Goal: Task Accomplishment & Management: Use online tool/utility

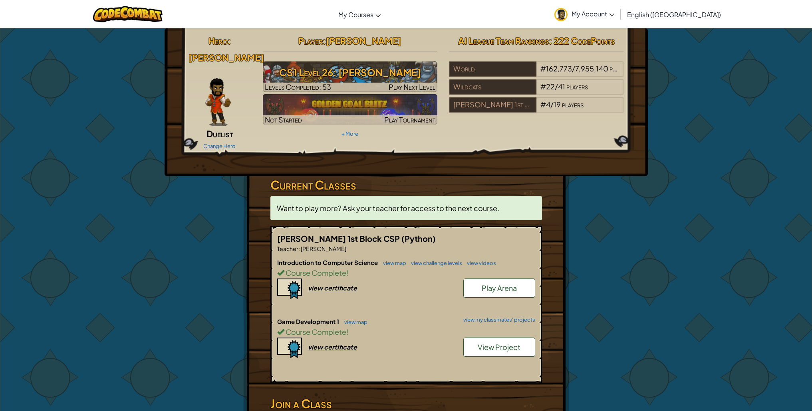
click at [488, 343] on span "View Project" at bounding box center [498, 347] width 43 height 9
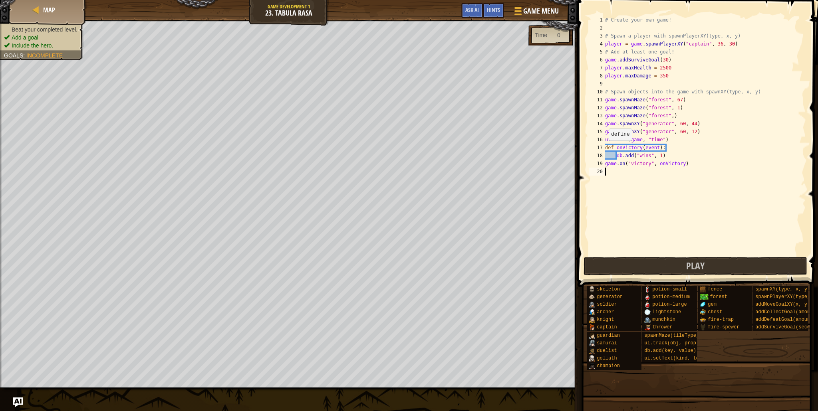
click at [605, 148] on div "# Create your own game! # Spawn a player with spawnPlayerXY(type, x, y) player …" at bounding box center [704, 144] width 202 height 256
type textarea "def onVictory(event):"
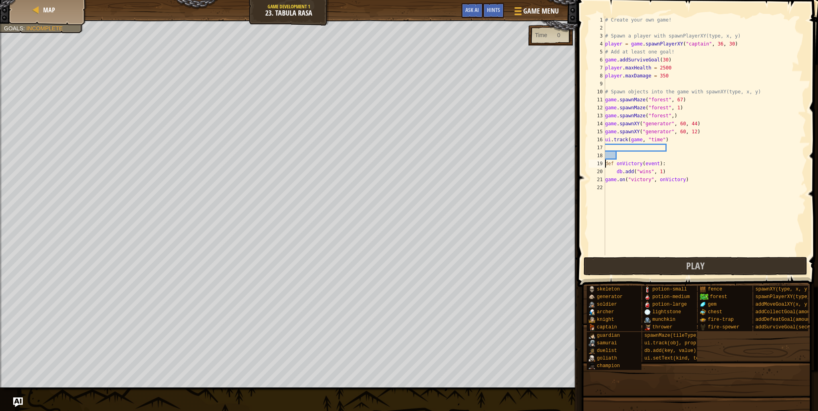
click at [671, 199] on div "# Create your own game! # Spawn a player with spawnPlayerXY(type, x, y) player …" at bounding box center [704, 144] width 202 height 256
click at [606, 163] on div "# Create your own game! # Spawn a player with spawnPlayerXY(type, x, y) player …" at bounding box center [704, 144] width 202 height 256
type textarea "def onVictory(event):"
click at [605, 163] on div "# Create your own game! # Spawn a player with spawnPlayerXY(type, x, y) player …" at bounding box center [704, 144] width 202 height 256
click at [608, 150] on div "# Create your own game! # Spawn a player with spawnPlayerXY(type, x, y) player …" at bounding box center [704, 144] width 202 height 256
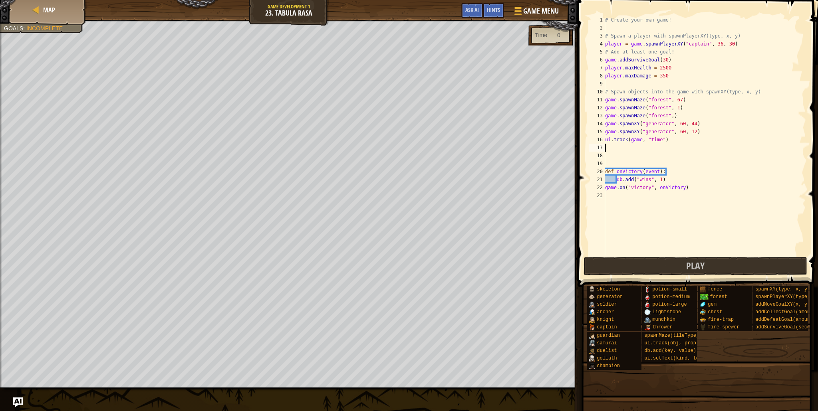
paste textarea "ui.track(db, "defeated")"
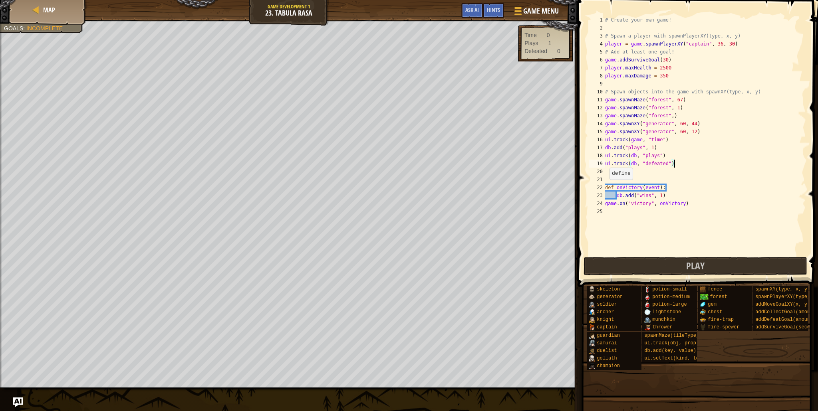
click at [606, 187] on div "# Create your own game! # Spawn a player with spawnPlayerXY(type, x, y) player …" at bounding box center [704, 144] width 202 height 256
type textarea "def onVictory(event):"
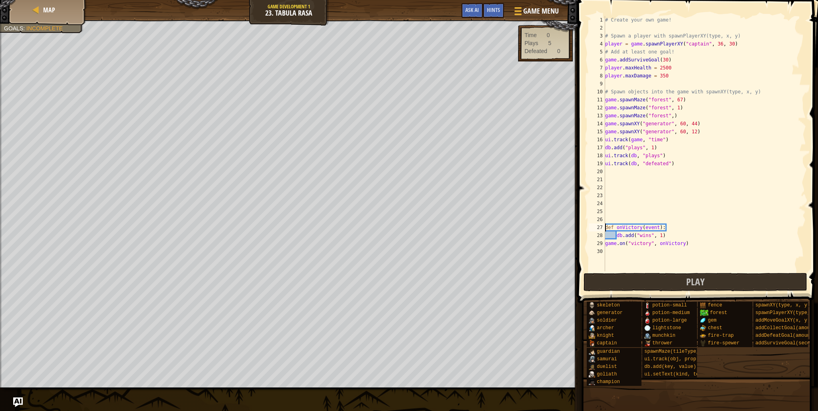
click at [616, 192] on div "# Create your own game! # Spawn a player with spawnPlayerXY(type, x, y) player …" at bounding box center [704, 151] width 202 height 271
click at [610, 174] on div "# Create your own game! # Spawn a player with spawnPlayerXY(type, x, y) player …" at bounding box center [704, 151] width 202 height 271
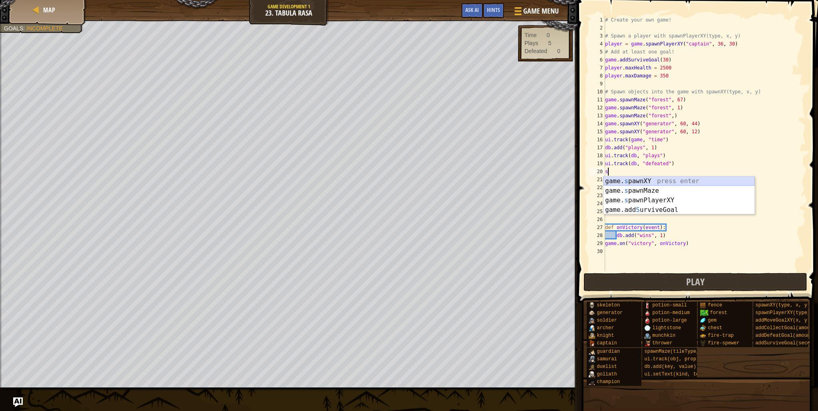
click at [637, 180] on div "game. s pawnXY press enter game. s pawnMaze press enter game. s pawnPlayerXY pr…" at bounding box center [678, 204] width 151 height 57
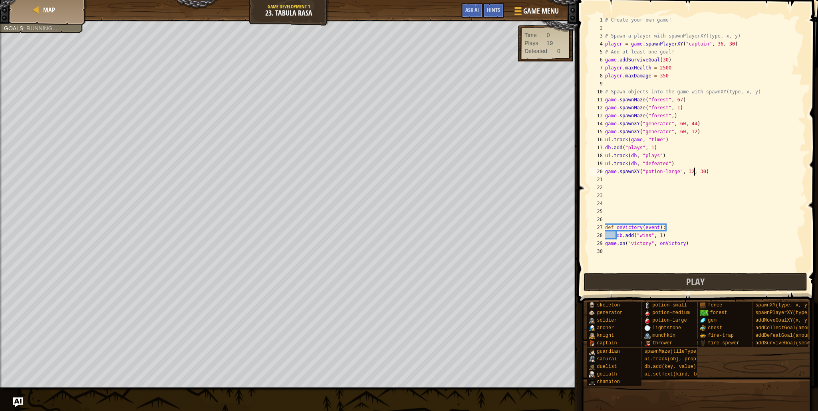
scroll to position [4, 7]
type textarea "game.spawnXY("potion-large", 28, 30)"
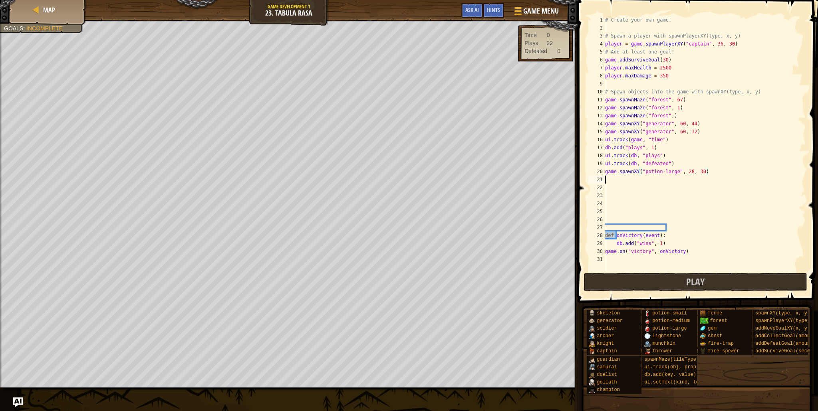
scroll to position [4, 0]
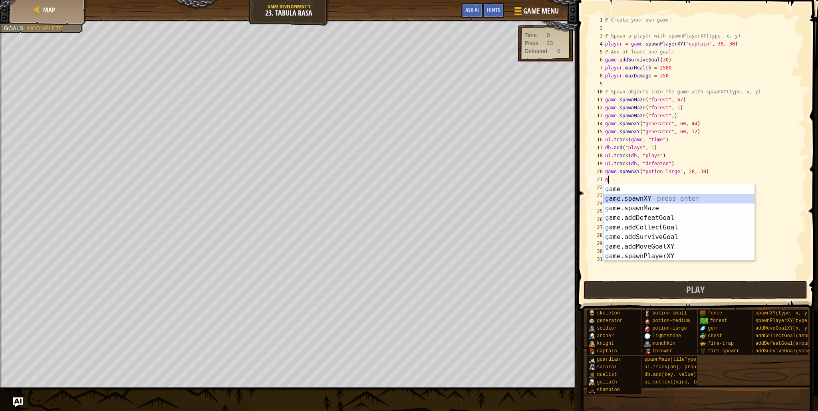
click at [614, 202] on div "g ame press enter g ame.spawnXY press enter g ame.spawnMaze press enter g ame.a…" at bounding box center [678, 232] width 151 height 96
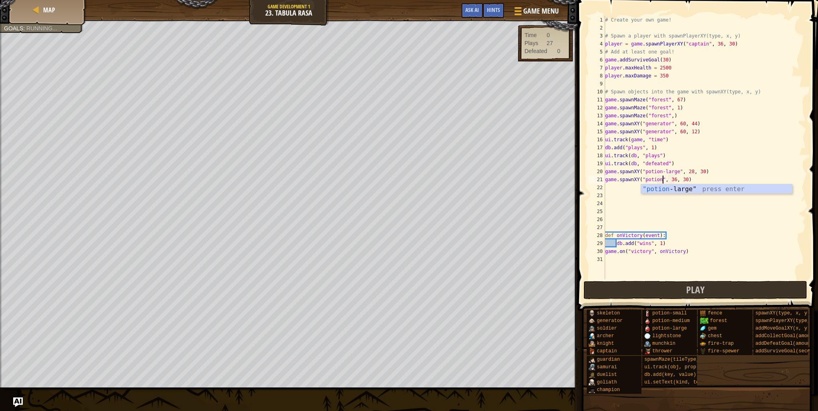
scroll to position [4, 4]
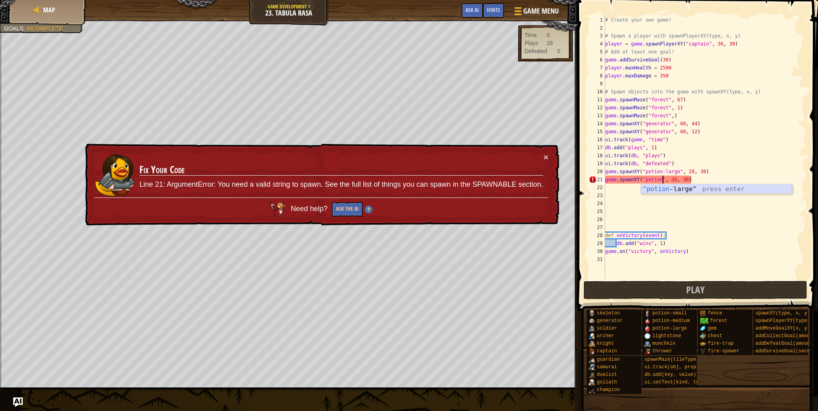
click at [653, 192] on div ""potion -large" press enter" at bounding box center [716, 198] width 151 height 29
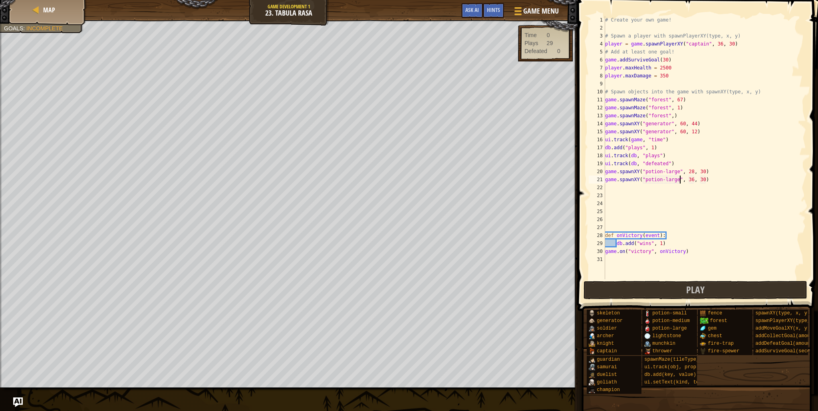
click at [693, 182] on div "# Create your own game! # Spawn a player with spawnPlayerXY(type, x, y) player …" at bounding box center [704, 155] width 202 height 279
type textarea "game.spawnXY("potion-large", 28, 30)"
type textarea "game.spawnXY("potion-large", 28, 25)"
click at [610, 187] on div "# Create your own game! # Spawn a player with spawnPlayerXY(type, x, y) player …" at bounding box center [704, 155] width 202 height 279
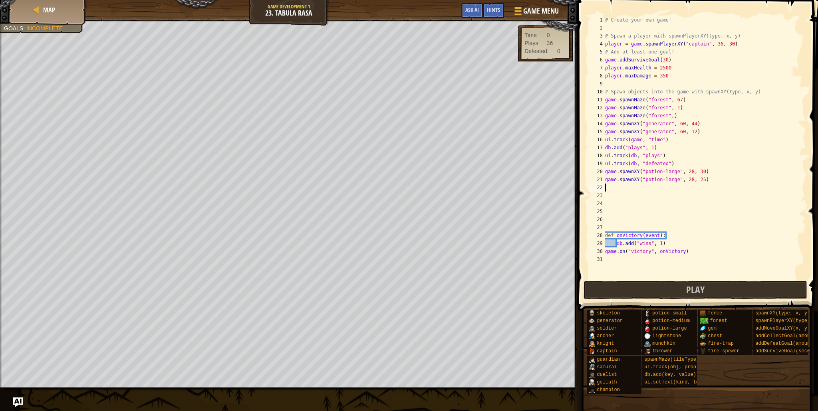
scroll to position [4, 0]
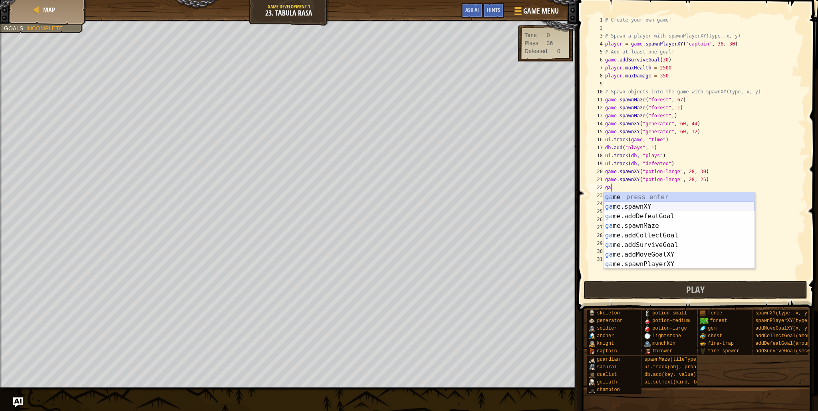
click at [624, 208] on div "ga me press enter ga me.spawnXY press enter ga me.addDefeatGoal press enter ga …" at bounding box center [678, 240] width 151 height 96
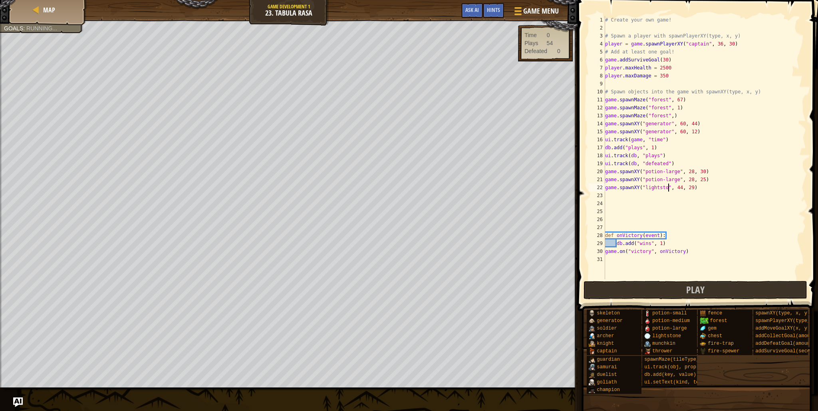
scroll to position [4, 6]
click at [676, 68] on div "# Create your own game! # Spawn a player with spawnPlayerXY(type, x, y) player …" at bounding box center [704, 155] width 202 height 279
type textarea "player.maxHealth = 2500"
click at [673, 60] on div "# Create your own game! # Spawn a player with spawnPlayerXY(type, x, y) player …" at bounding box center [704, 155] width 202 height 279
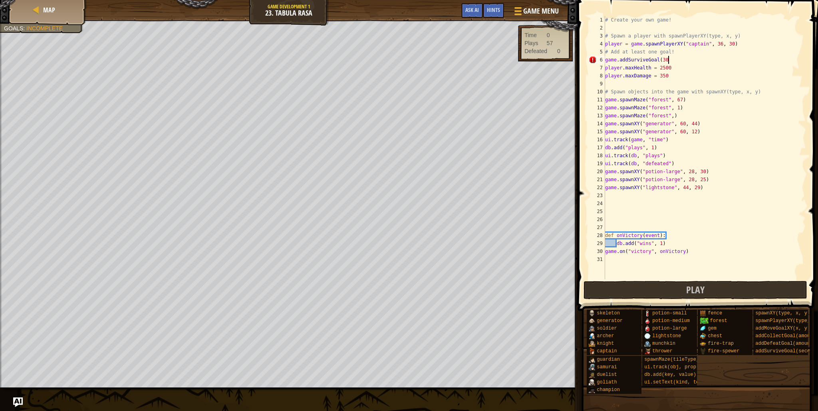
type textarea "game.addSurviveGoal(30)"
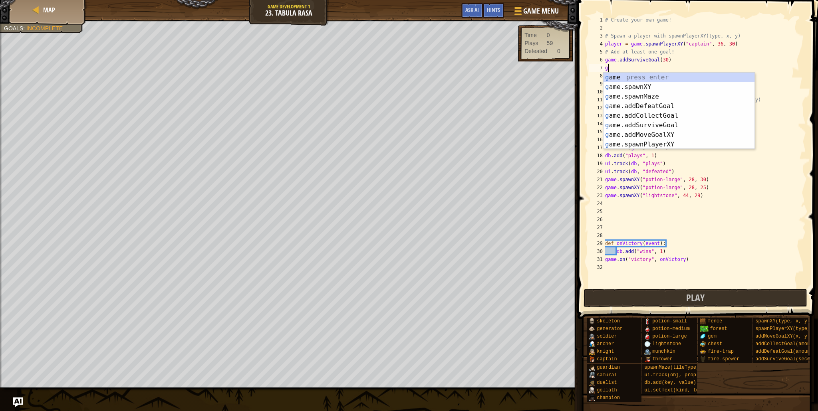
type textarea "ga"
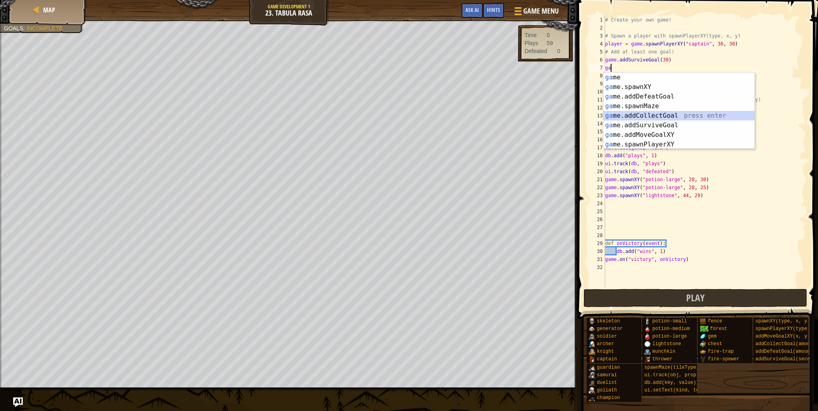
click at [654, 117] on div "ga me press enter ga me.spawnXY press enter ga me.addDefeatGoal press enter ga …" at bounding box center [678, 121] width 151 height 96
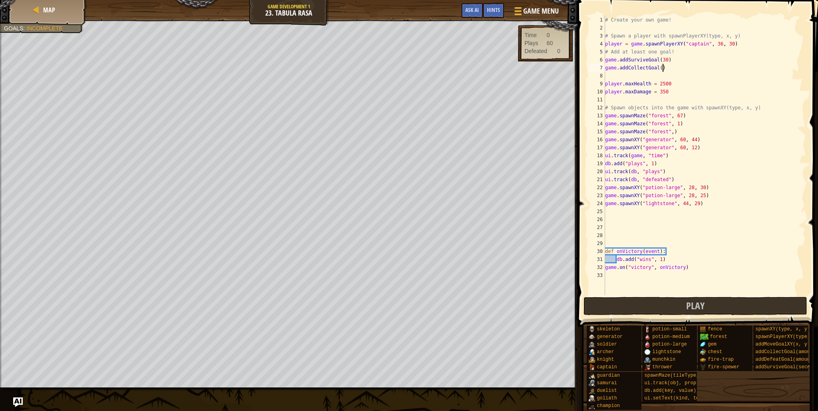
click at [663, 71] on div "# Create your own game! # Spawn a player with spawnPlayerXY(type, x, y) player …" at bounding box center [704, 163] width 202 height 295
type textarea "game.addCollectGoal(3)"
click at [620, 77] on div "# Create your own game! # Spawn a player with spawnPlayerXY(type, x, y) player …" at bounding box center [704, 163] width 202 height 295
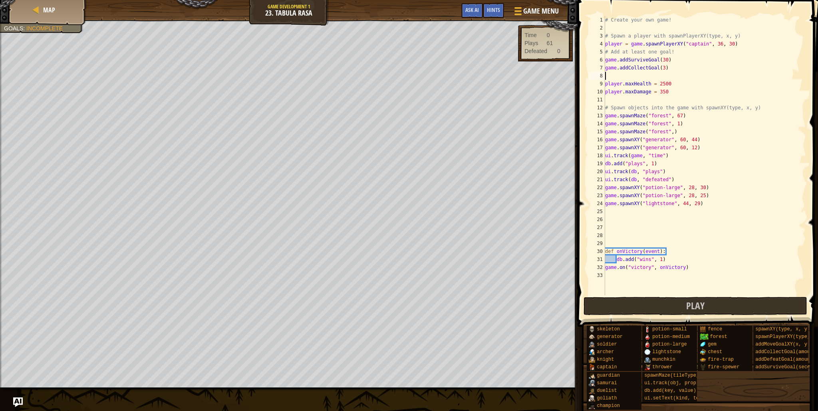
type textarea "ga"
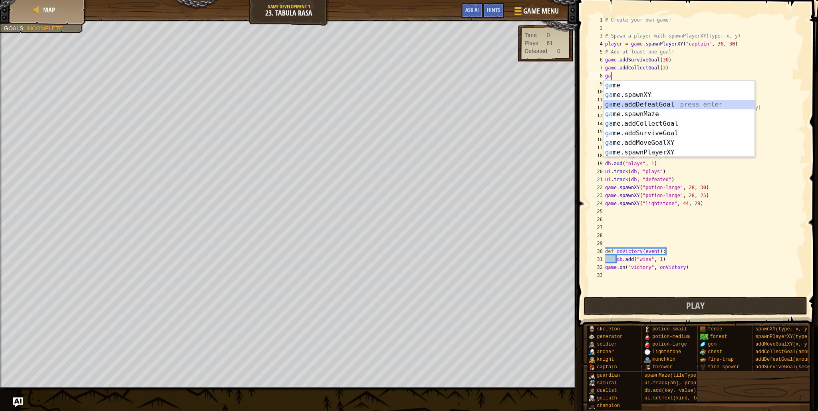
click at [643, 107] on div "ga me press enter ga me.spawnXY press enter ga me.addDefeatGoal press enter ga …" at bounding box center [678, 129] width 151 height 96
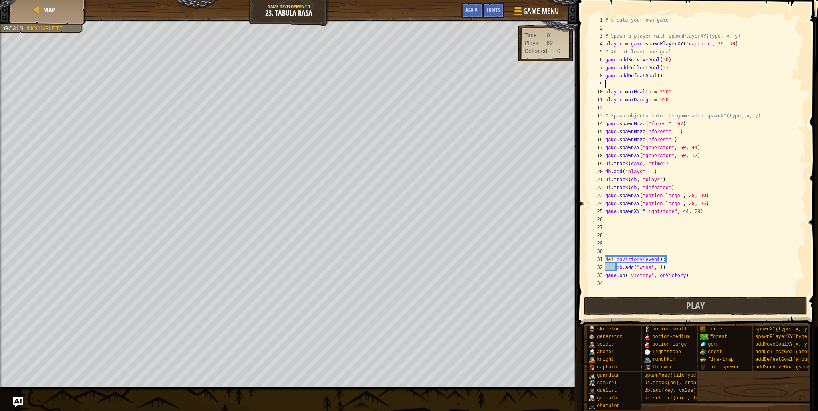
click at [660, 77] on div "# Create your own game! # Spawn a player with spawnPlayerXY(type, x, y) player …" at bounding box center [704, 163] width 202 height 295
click at [609, 299] on button "Play" at bounding box center [695, 306] width 224 height 18
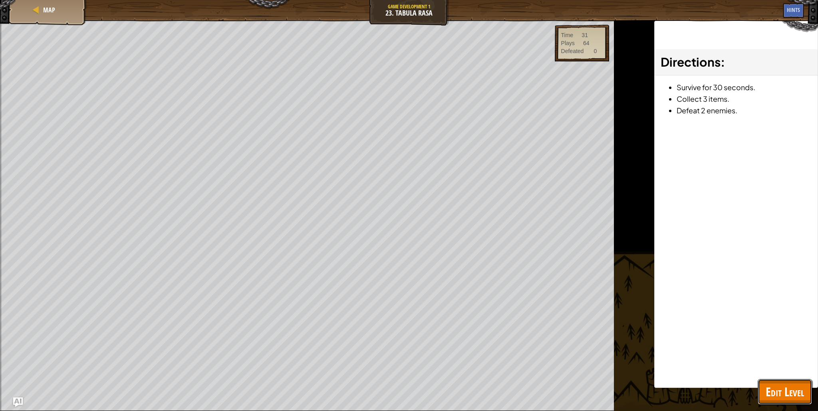
click at [786, 394] on span "Edit Level" at bounding box center [784, 392] width 38 height 16
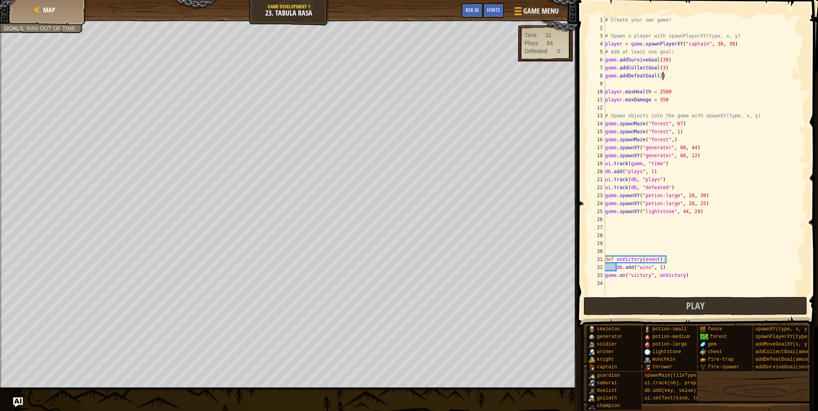
click at [662, 75] on div "# Create your own game! # Spawn a player with spawnPlayerXY(type, x, y) player …" at bounding box center [704, 163] width 202 height 295
click at [673, 90] on div "# Create your own game! # Spawn a player with spawnPlayerXY(type, x, y) player …" at bounding box center [704, 163] width 202 height 295
click at [670, 98] on div "# Create your own game! # Spawn a player with spawnPlayerXY(type, x, y) player …" at bounding box center [704, 163] width 202 height 295
click at [662, 99] on div "# Create your own game! # Spawn a player with spawnPlayerXY(type, x, y) player …" at bounding box center [704, 163] width 202 height 295
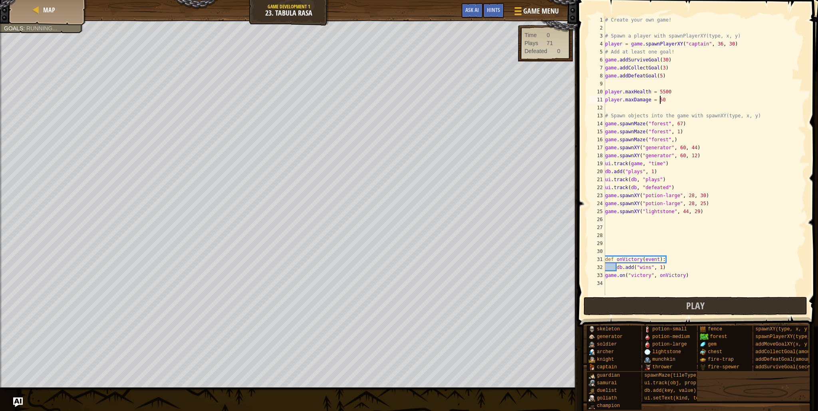
scroll to position [4, 4]
type textarea "player.maxDamage = 550"
click at [668, 98] on div "# Create your own game! # Spawn a player with spawnPlayerXY(type, x, y) player …" at bounding box center [704, 163] width 202 height 295
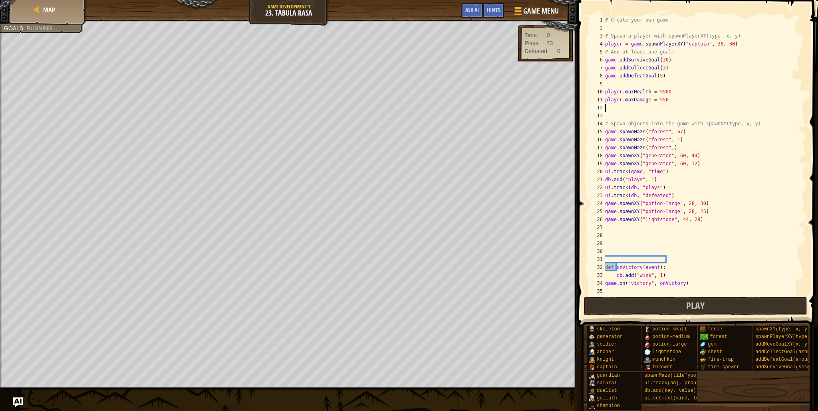
scroll to position [4, 0]
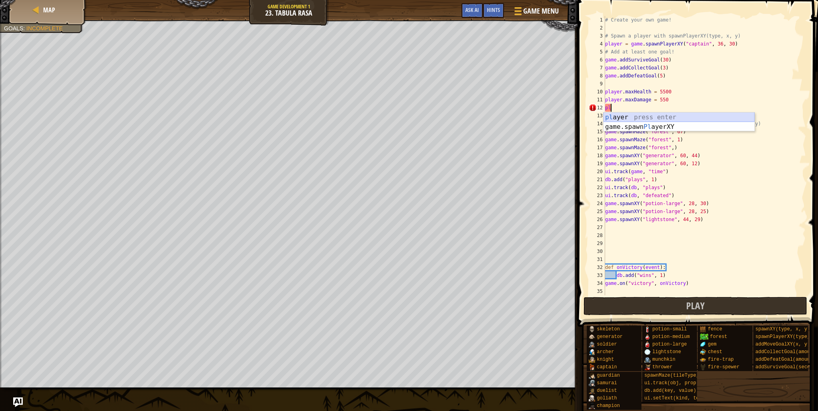
click at [664, 119] on div "[PERSON_NAME] press enter game.spawn Pl ayerXY press enter" at bounding box center [678, 132] width 151 height 38
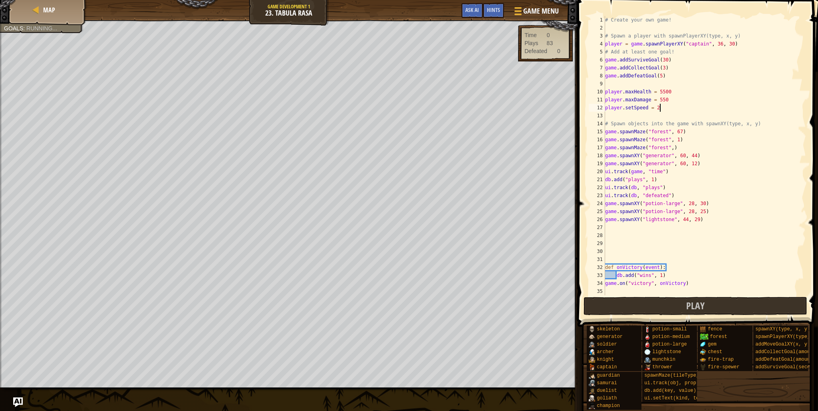
scroll to position [4, 4]
click at [623, 304] on button "Play" at bounding box center [695, 306] width 224 height 18
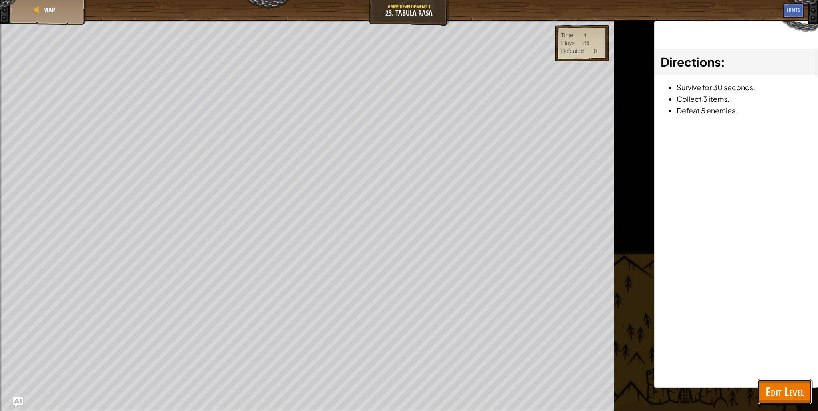
click at [764, 382] on button "Edit Level" at bounding box center [784, 392] width 54 height 26
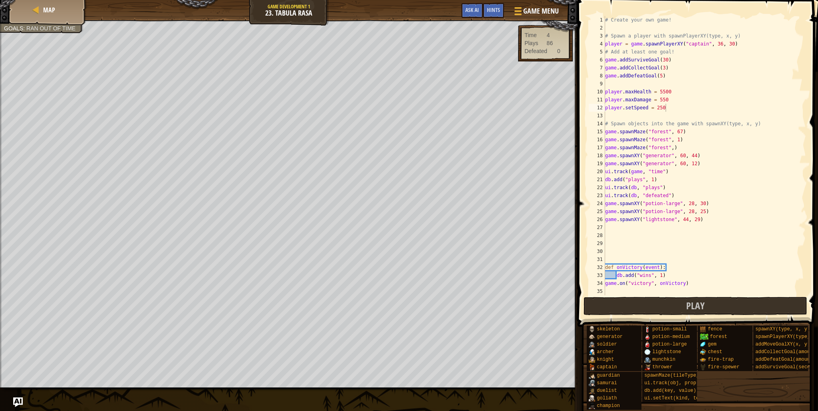
type textarea "ui.track(db, "defeated")"
click at [689, 196] on div "# Create your own game! # Spawn a player with spawnPlayerXY(type, x, y) player …" at bounding box center [704, 163] width 202 height 295
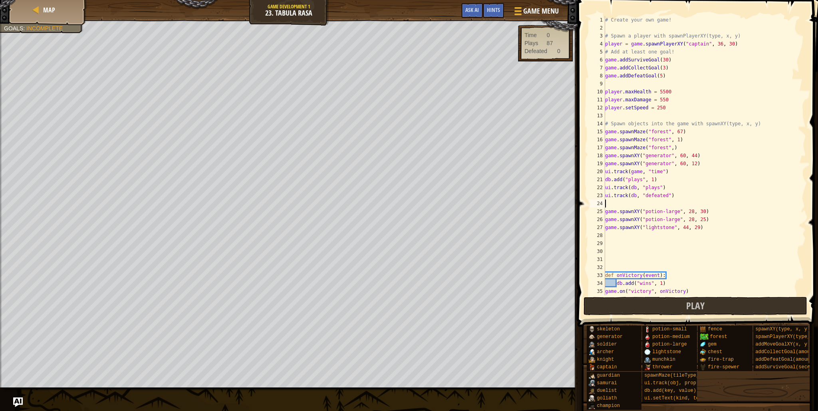
paste textarea "ui.track(db, "total defeated")"
click at [705, 157] on div "# Create your own game! # Spawn a player with spawnPlayerXY(type, x, y) player …" at bounding box center [701, 163] width 196 height 295
type textarea "game.spawnXY("generator", 60, 44)"
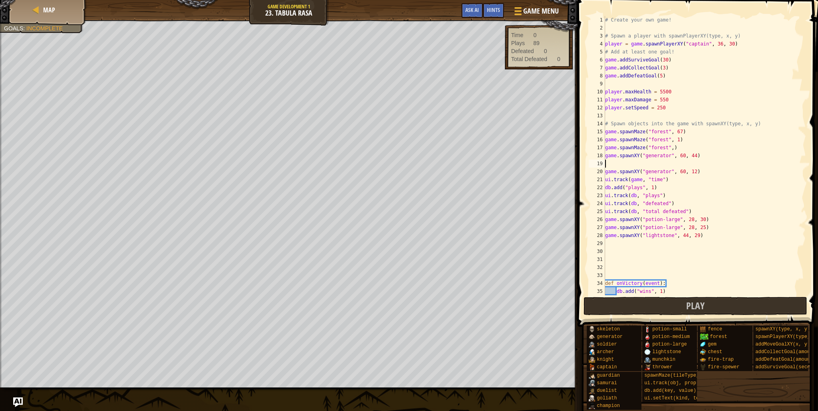
paste textarea "generator.spawnDelay = 1"
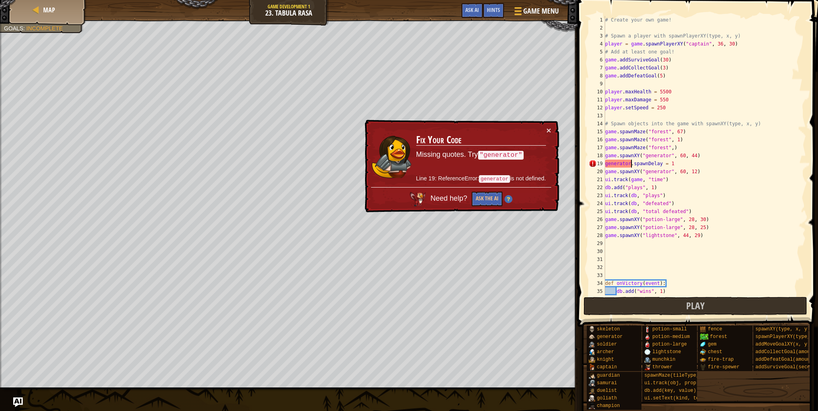
click at [631, 163] on div "# Create your own game! # Spawn a player with spawnPlayerXY(type, x, y) player …" at bounding box center [701, 163] width 196 height 295
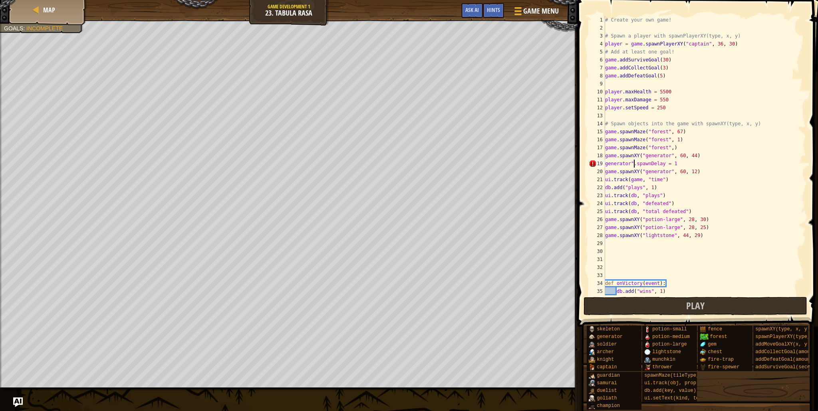
scroll to position [4, 2]
type textarea ""generator".spawnDelay = 1"
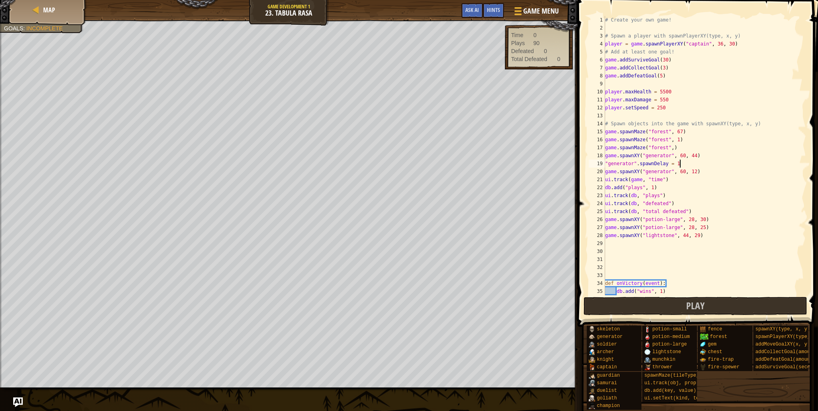
click at [693, 166] on div "# Create your own game! # Spawn a player with spawnPlayerXY(type, x, y) player …" at bounding box center [701, 163] width 196 height 295
paste textarea "generator.spawnDelay = 1"
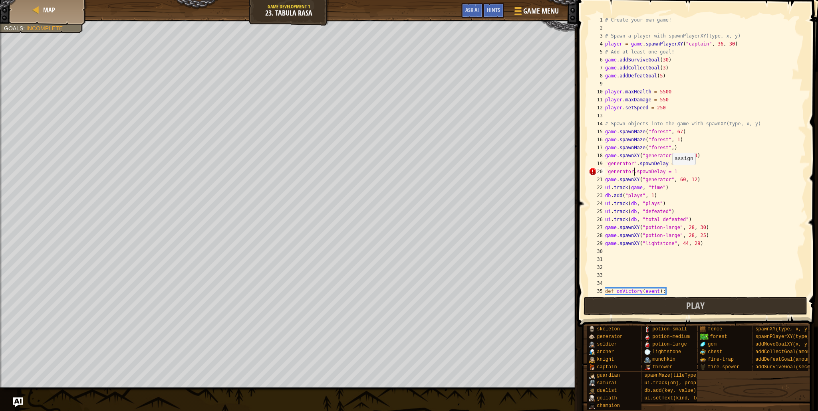
scroll to position [4, 2]
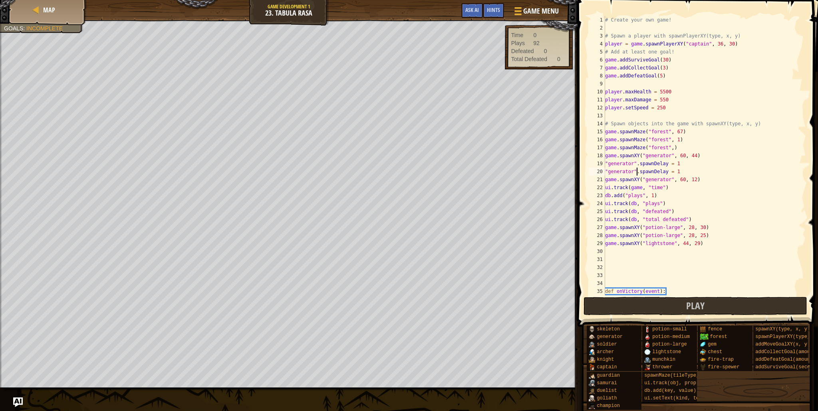
click at [634, 106] on div "# Create your own game! # Spawn a player with spawnPlayerXY(type, x, y) player …" at bounding box center [701, 163] width 196 height 295
type textarea "player.maxSpeed = 250"
click at [637, 301] on button "Play" at bounding box center [695, 306] width 224 height 18
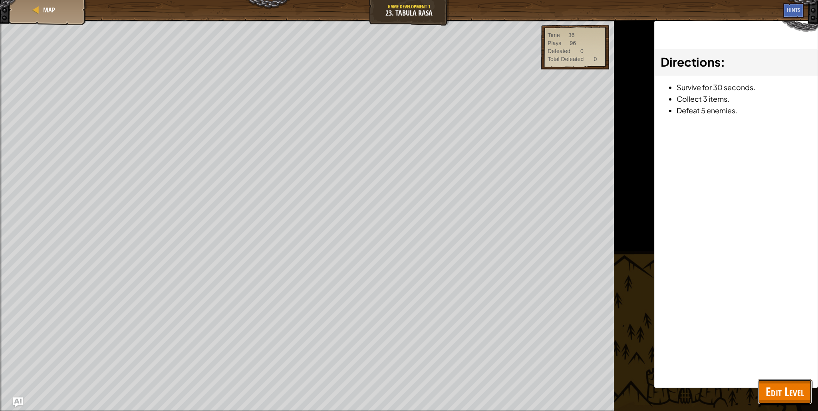
drag, startPoint x: 782, startPoint y: 388, endPoint x: 778, endPoint y: 387, distance: 4.2
click at [781, 388] on span "Edit Level" at bounding box center [784, 392] width 38 height 16
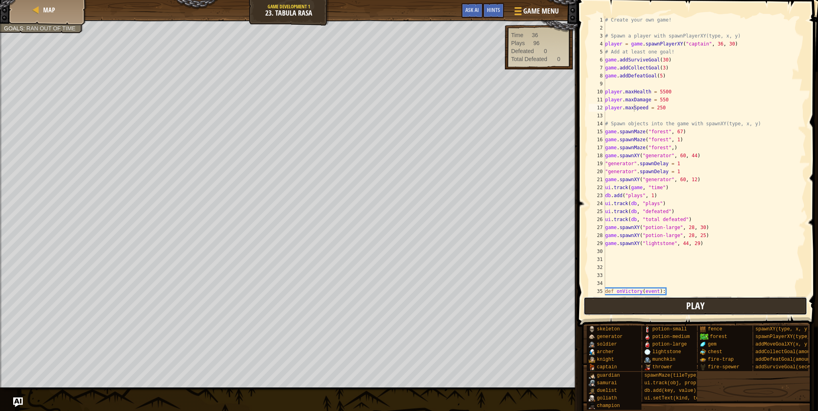
click at [623, 301] on button "Play" at bounding box center [695, 306] width 224 height 18
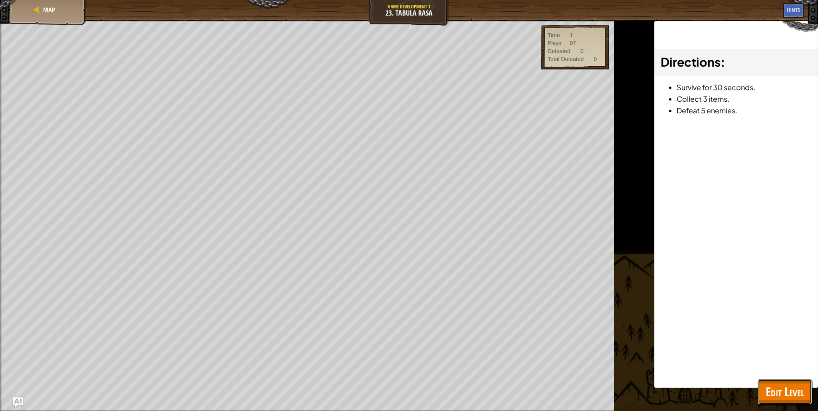
click at [774, 385] on span "Edit Level" at bounding box center [784, 392] width 38 height 16
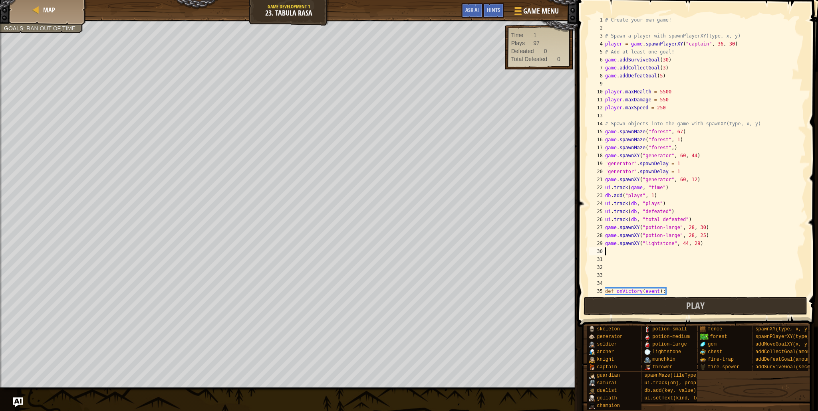
scroll to position [4, 0]
click at [609, 250] on div "# Create your own game! # Spawn a player with spawnPlayerXY(type, x, y) player …" at bounding box center [701, 163] width 196 height 295
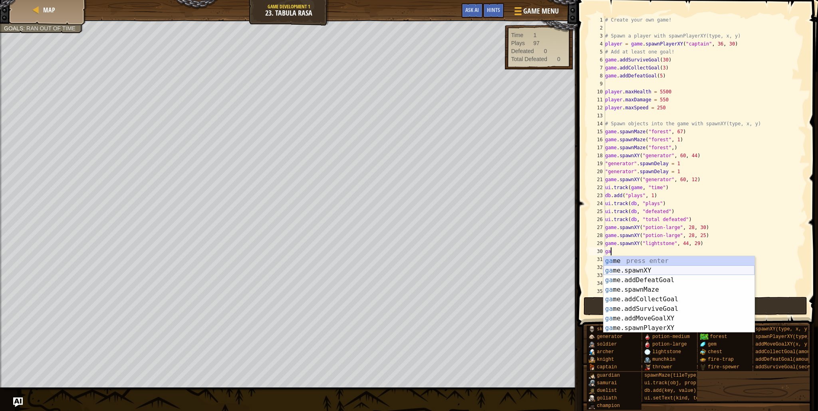
click at [633, 273] on div "ga me press enter ga me.spawnXY press enter ga me.addDefeatGoal press enter ga …" at bounding box center [678, 304] width 151 height 96
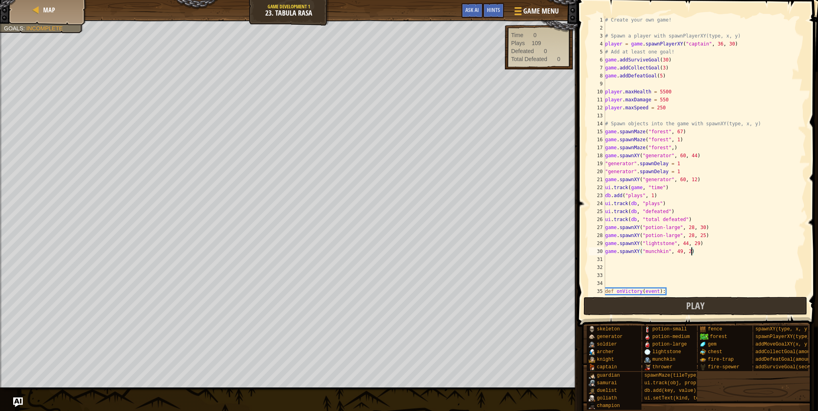
scroll to position [4, 7]
type textarea "game.spawnXY("munchkin", 49, 28)"
drag, startPoint x: 702, startPoint y: 253, endPoint x: 605, endPoint y: 254, distance: 97.0
click at [605, 254] on div "# Create your own game! # Spawn a player with spawnPlayerXY(type, x, y) player …" at bounding box center [701, 163] width 196 height 295
click at [618, 259] on div "# Create your own game! # Spawn a player with spawnPlayerXY(type, x, y) player …" at bounding box center [701, 163] width 196 height 295
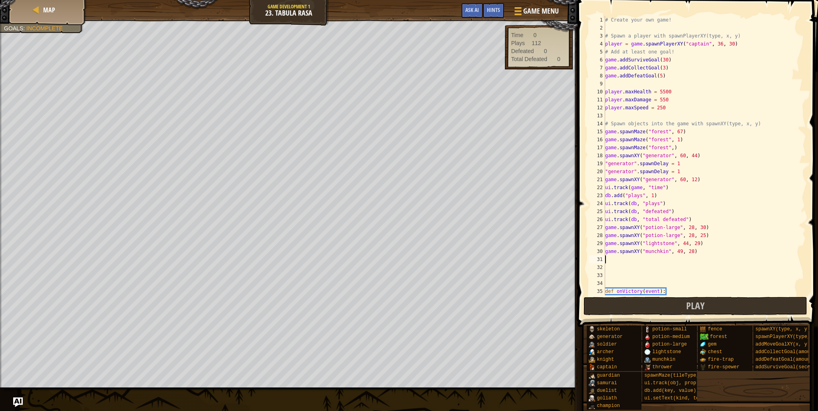
scroll to position [4, 0]
paste textarea "game.spawnXY("munchkin", 49, 28)"
click at [699, 251] on div "# Create your own game! # Spawn a player with spawnPlayerXY(type, x, y) player …" at bounding box center [701, 163] width 196 height 295
type textarea "game.spawnXY("munchkin", 49, 28)"
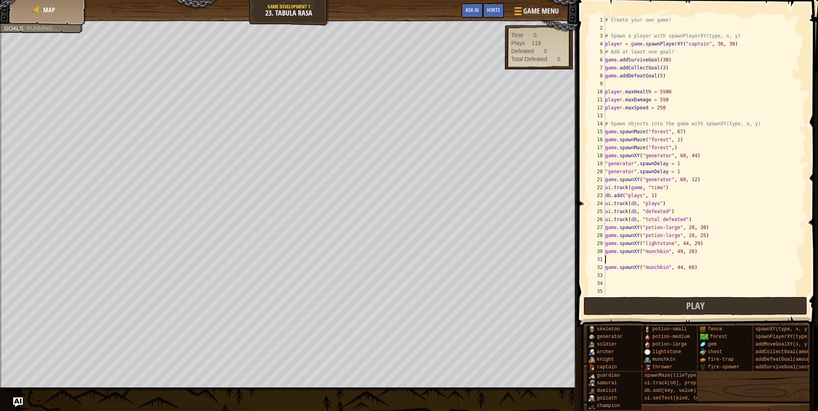
scroll to position [4, 0]
click at [697, 251] on div "# Create your own game! # Spawn a player with spawnPlayerXY(type, x, y) player …" at bounding box center [701, 163] width 196 height 295
type textarea "game.spawnXY("munchkin", 49, 28)"
paste textarea
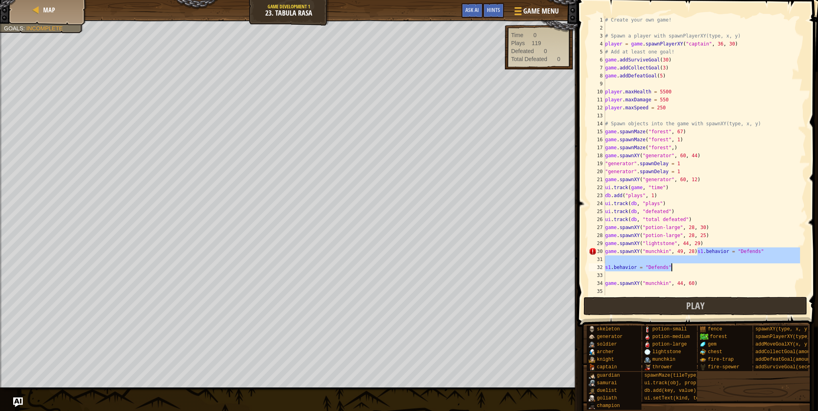
drag, startPoint x: 698, startPoint y: 252, endPoint x: 704, endPoint y: 265, distance: 14.6
click at [704, 265] on div "# Create your own game! # Spawn a player with spawnPlayerXY(type, x, y) player …" at bounding box center [701, 163] width 196 height 295
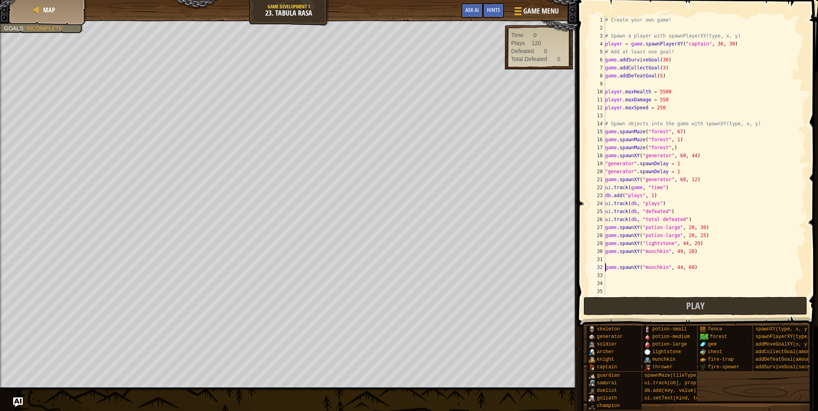
click at [606, 269] on div "# Create your own game! # Spawn a player with spawnPlayerXY(type, x, y) player …" at bounding box center [701, 163] width 196 height 295
type textarea "game.spawnXY("munchkin", 44, 60)"
click at [606, 263] on div "# Create your own game! # Spawn a player with spawnPlayerXY(type, x, y) player …" at bounding box center [701, 163] width 196 height 295
paste textarea "s1.behavior = "Defends""
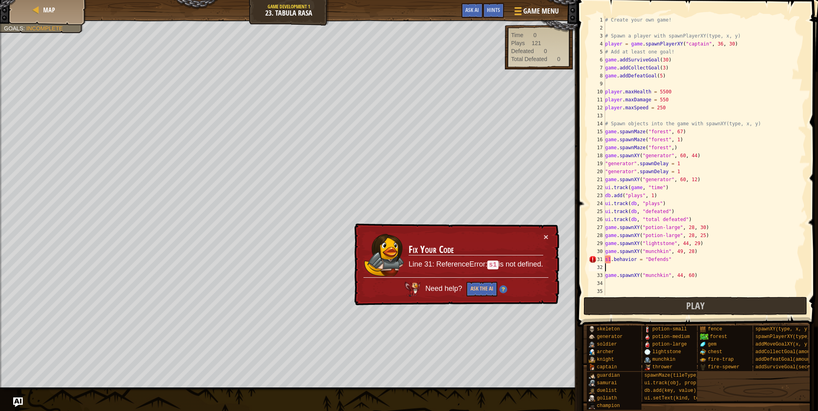
click at [609, 260] on div "# Create your own game! # Spawn a player with spawnPlayerXY(type, x, y) player …" at bounding box center [701, 163] width 196 height 295
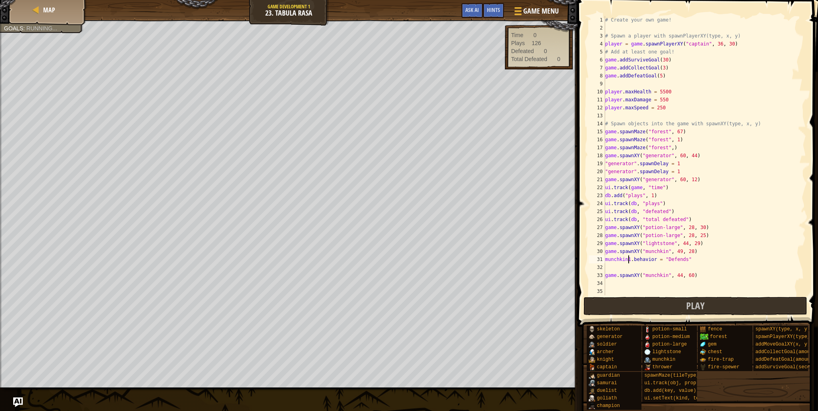
scroll to position [4, 2]
click at [632, 261] on div "# Create your own game! # Spawn a player with spawnPlayerXY(type, x, y) player …" at bounding box center [701, 163] width 196 height 295
type textarea ""munchkin".behavior = "Defends""
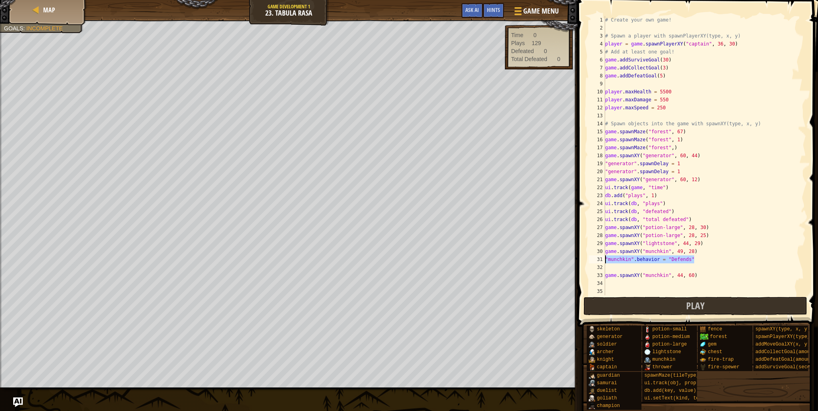
drag, startPoint x: 697, startPoint y: 260, endPoint x: 603, endPoint y: 258, distance: 93.4
click at [603, 258] on div ""munchkin".behavior = "Defends" 1 2 3 4 5 6 7 8 9 10 11 12 13 14 15 16 17 18 19…" at bounding box center [696, 155] width 219 height 279
click at [609, 268] on div "# Create your own game! # Spawn a player with spawnPlayerXY(type, x, y) player …" at bounding box center [701, 163] width 196 height 295
paste textarea ""munchkin".behavior = "Defends""
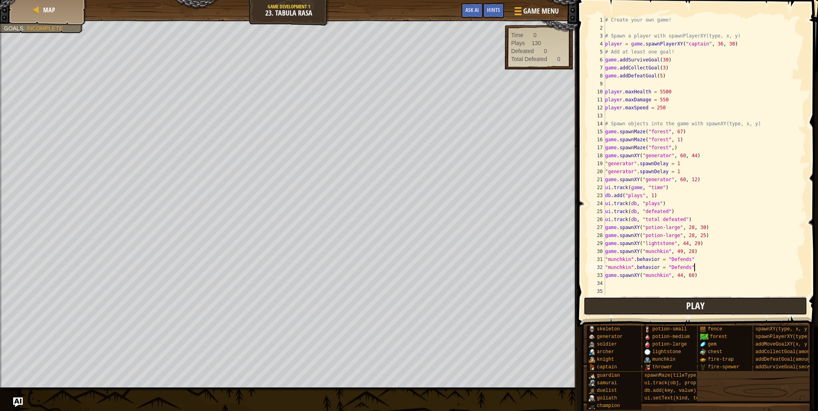
click at [604, 299] on button "Play" at bounding box center [695, 306] width 224 height 18
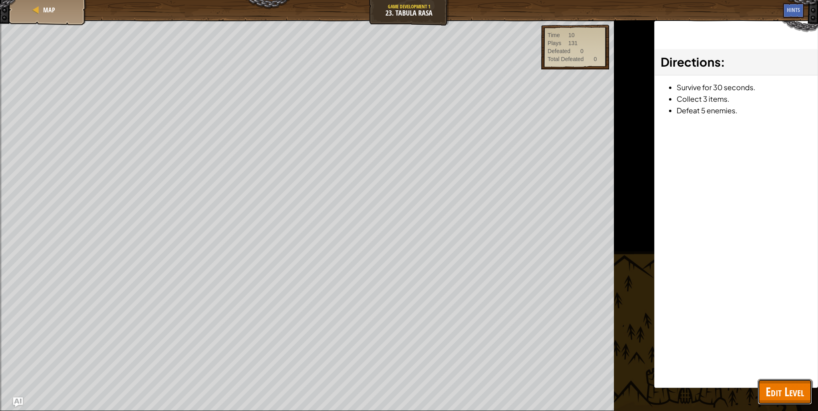
click at [770, 388] on span "Edit Level" at bounding box center [784, 392] width 38 height 16
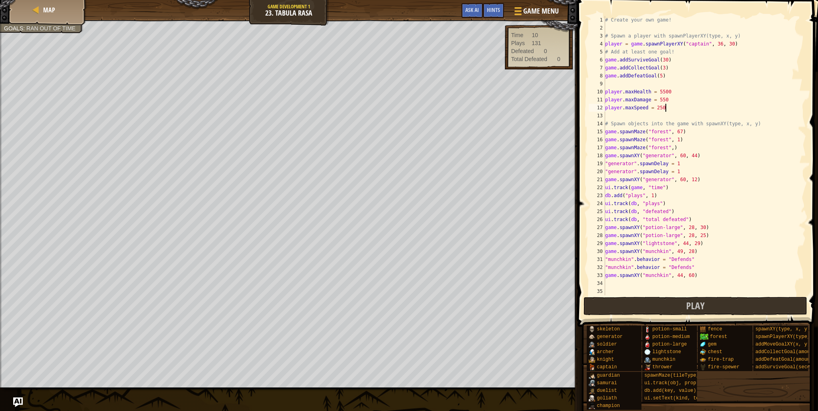
click at [666, 107] on div "# Create your own game! # Spawn a player with spawnPlayerXY(type, x, y) player …" at bounding box center [701, 163] width 196 height 295
click at [662, 107] on div "# Create your own game! # Spawn a player with spawnPlayerXY(type, x, y) player …" at bounding box center [701, 163] width 196 height 295
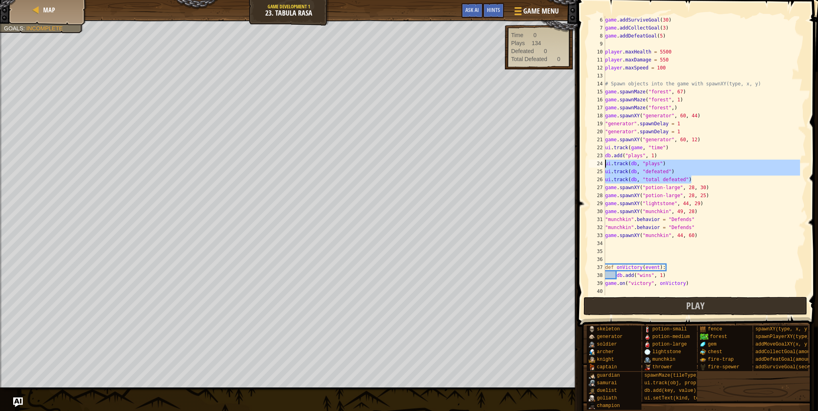
drag, startPoint x: 697, startPoint y: 179, endPoint x: 604, endPoint y: 162, distance: 94.4
click at [604, 162] on div "player.maxSpeed = 100 6 7 8 9 10 11 12 13 14 15 16 17 18 19 20 21 22 23 24 25 2…" at bounding box center [696, 155] width 219 height 279
click at [698, 286] on div "game . addSurviveGoal ( 30 ) game . addCollectGoal ( 3 ) game . addDefeatGoal (…" at bounding box center [701, 163] width 196 height 295
type textarea "game.on("victory", onVictory)"
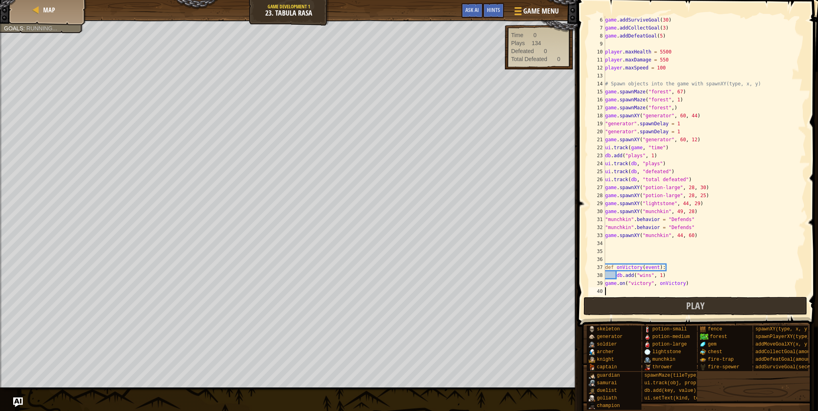
scroll to position [4, 0]
click at [678, 275] on div "game . addSurviveGoal ( 30 ) game . addCollectGoal ( 3 ) game . addDefeatGoal (…" at bounding box center [701, 163] width 196 height 295
type textarea "db.add("wins", 1)"
paste textarea "ui.track(db, "total defeated")"
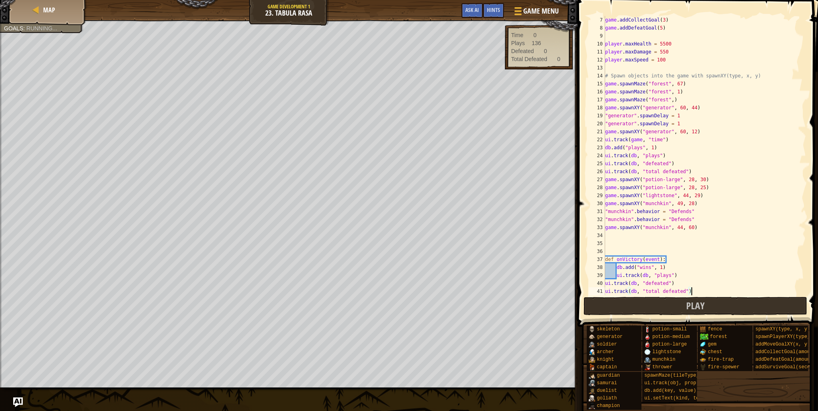
scroll to position [48, 0]
click at [675, 303] on button "Play" at bounding box center [695, 306] width 224 height 18
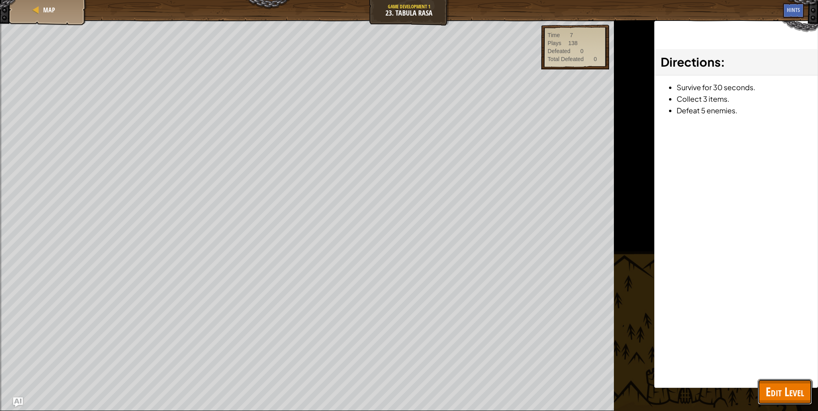
click at [773, 381] on button "Edit Level" at bounding box center [784, 392] width 54 height 26
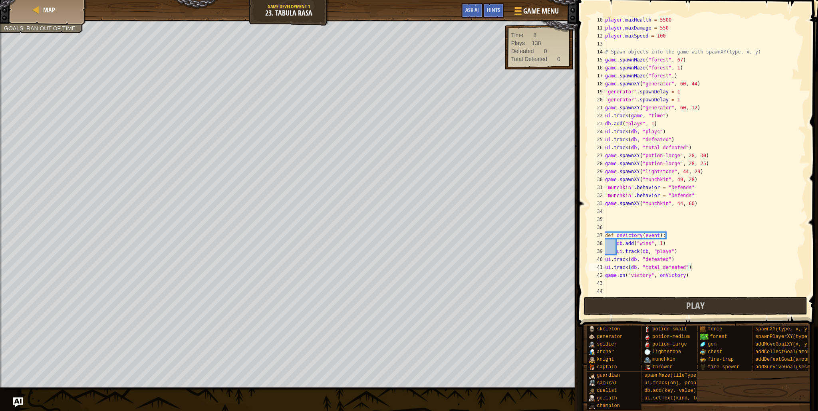
scroll to position [72, 0]
type textarea "ui.track(db, "plays")"
click at [678, 250] on div "player . maxHealth = 5500 player . maxDamage = 550 player . maxSpeed = 100 # Sp…" at bounding box center [701, 163] width 196 height 295
paste textarea "db.add("total defeated", game.defeated)"
click at [639, 305] on button "Play" at bounding box center [695, 306] width 224 height 18
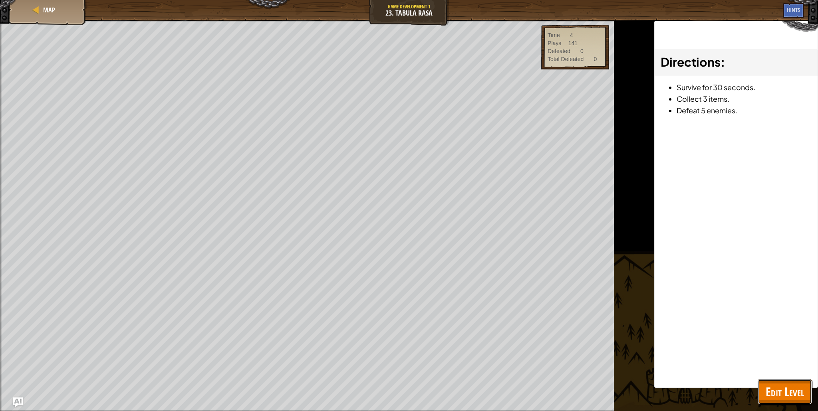
click at [769, 385] on span "Edit Level" at bounding box center [784, 392] width 38 height 16
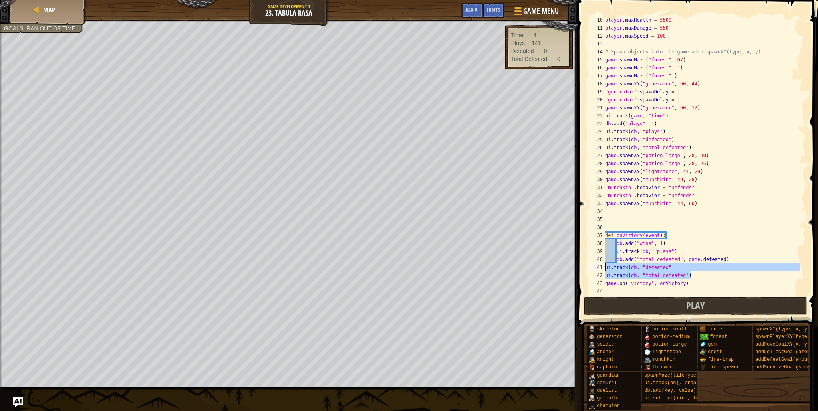
drag, startPoint x: 696, startPoint y: 279, endPoint x: 598, endPoint y: 268, distance: 98.4
click at [598, 268] on div "ui.track(db, "total defeated") 10 11 12 13 14 15 16 17 18 19 20 21 22 23 24 25 …" at bounding box center [696, 155] width 219 height 279
type textarea "ui.track(db, "defeated") ui.track(db, "total defeated")"
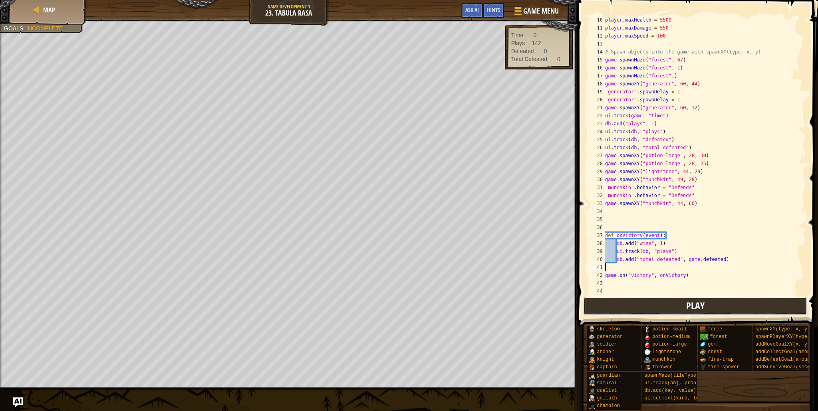
click at [622, 299] on button "Play" at bounding box center [695, 306] width 224 height 18
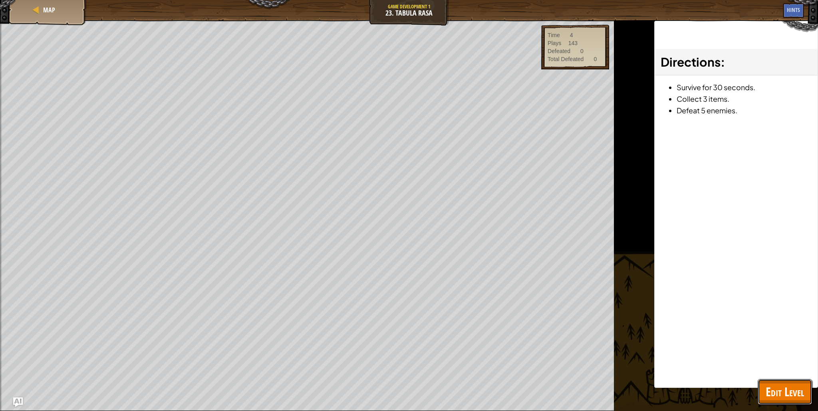
click at [788, 387] on span "Edit Level" at bounding box center [784, 392] width 38 height 16
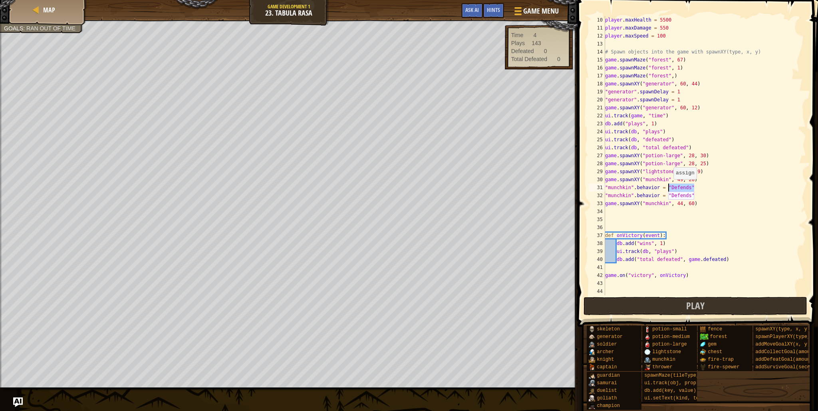
drag, startPoint x: 696, startPoint y: 187, endPoint x: 670, endPoint y: 187, distance: 26.3
click at [670, 187] on div "player . maxHealth = 5500 player . maxDamage = 550 player . maxSpeed = 100 # Sp…" at bounding box center [701, 163] width 196 height 295
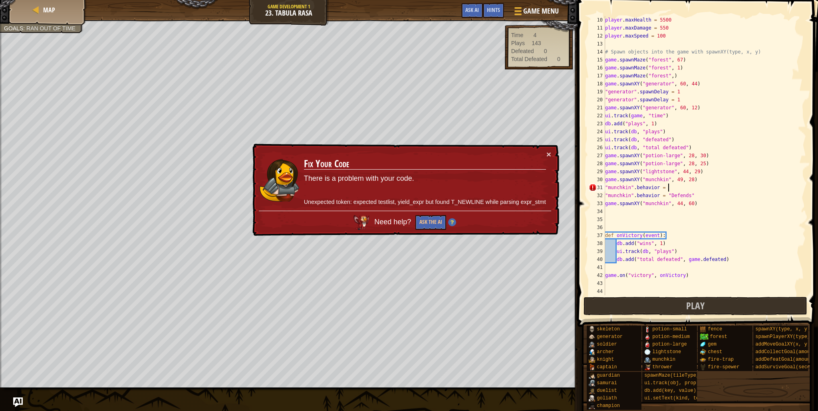
paste textarea ""AttacksNearest""
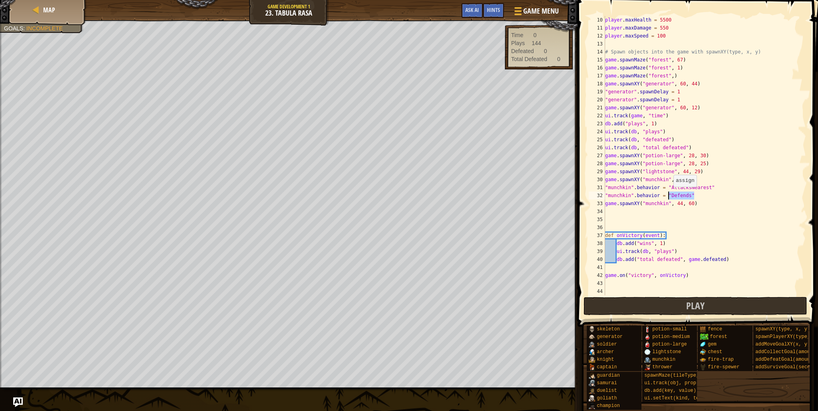
drag, startPoint x: 695, startPoint y: 195, endPoint x: 670, endPoint y: 195, distance: 25.9
click at [670, 195] on div "player . maxHealth = 5500 player . maxDamage = 550 player . maxSpeed = 100 # Sp…" at bounding box center [701, 163] width 196 height 295
paste textarea ""AttacksNearest""
click at [647, 300] on button "Play" at bounding box center [695, 306] width 224 height 18
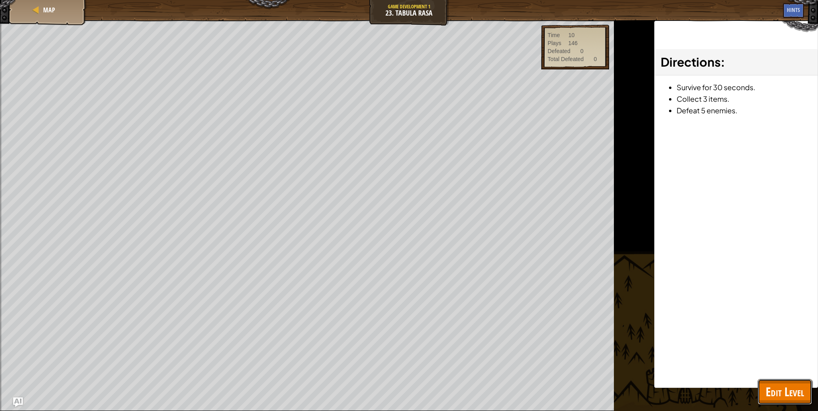
click at [780, 384] on span "Edit Level" at bounding box center [784, 392] width 38 height 16
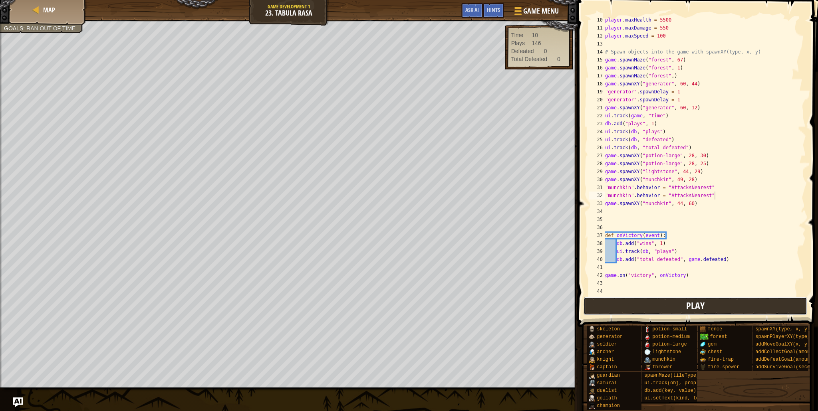
click at [670, 315] on button "Play" at bounding box center [695, 306] width 224 height 18
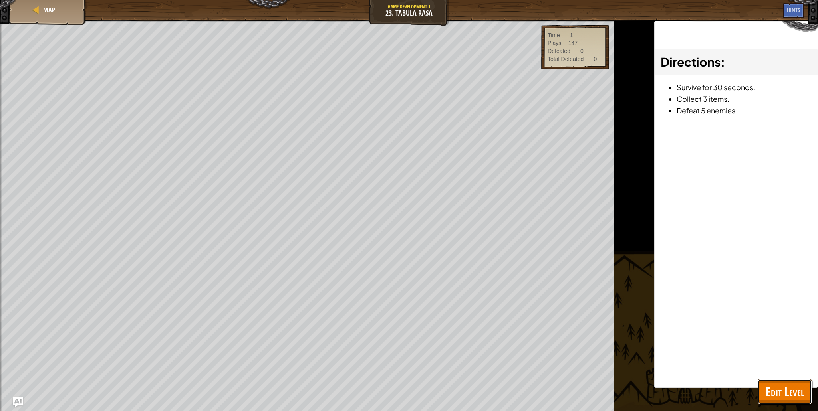
click at [767, 390] on span "Edit Level" at bounding box center [784, 392] width 38 height 16
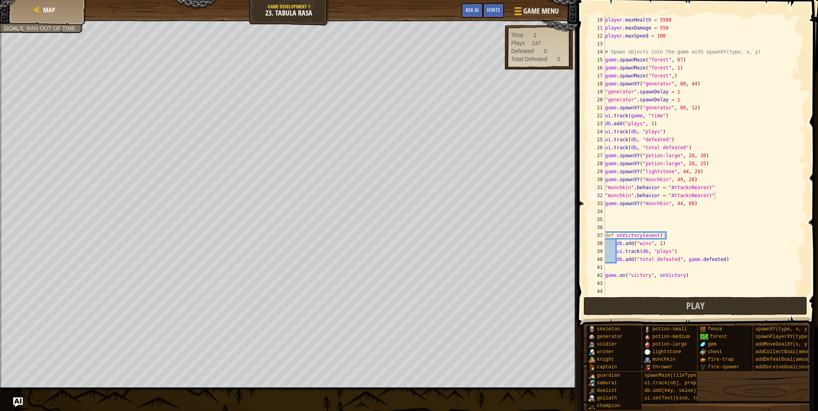
click at [682, 202] on div "player . maxHealth = 5500 player . maxDamage = 550 player . maxSpeed = 100 # Sp…" at bounding box center [701, 163] width 196 height 295
click at [683, 180] on div "player . maxHealth = 5500 player . maxDamage = 550 player . maxSpeed = 100 # Sp…" at bounding box center [701, 163] width 196 height 295
click at [681, 204] on div "player . maxHealth = 5500 player . maxDamage = 550 player . maxSpeed = 100 # Sp…" at bounding box center [701, 163] width 196 height 295
type textarea "game.spawnXY("munchkin", 60, 60)"
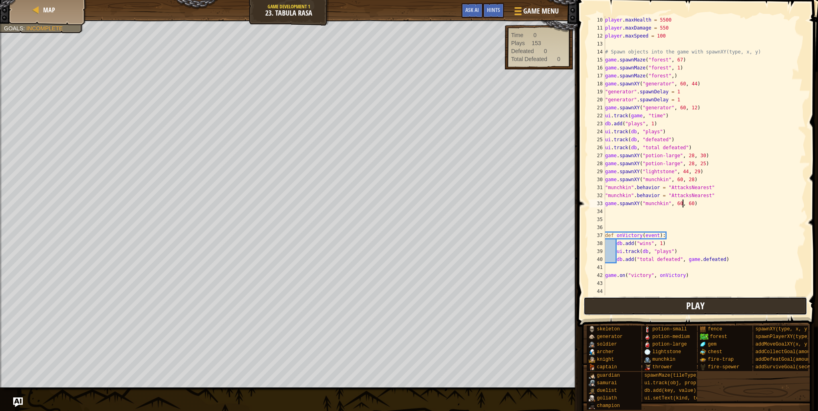
click at [724, 299] on button "Play" at bounding box center [695, 306] width 224 height 18
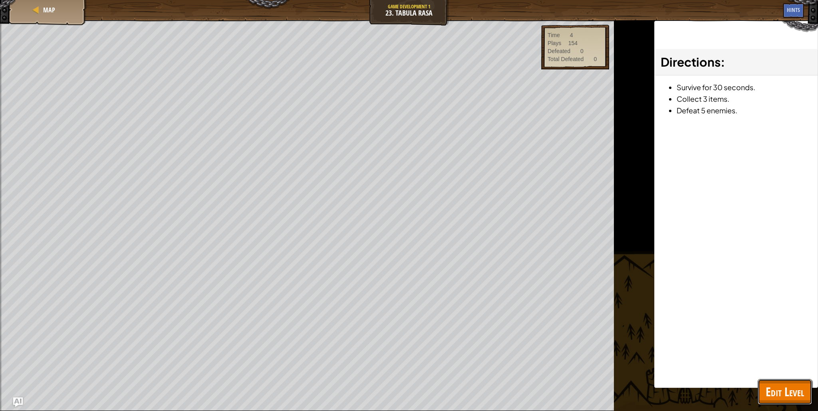
click at [766, 385] on span "Edit Level" at bounding box center [784, 392] width 38 height 16
